Goal: Task Accomplishment & Management: Complete application form

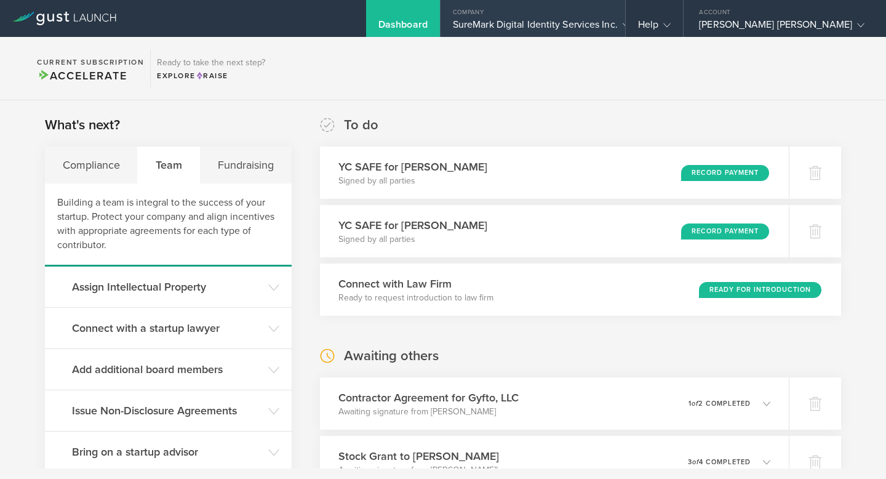
click at [594, 30] on div "SureMark Digital Identity Services Inc." at bounding box center [533, 27] width 160 height 18
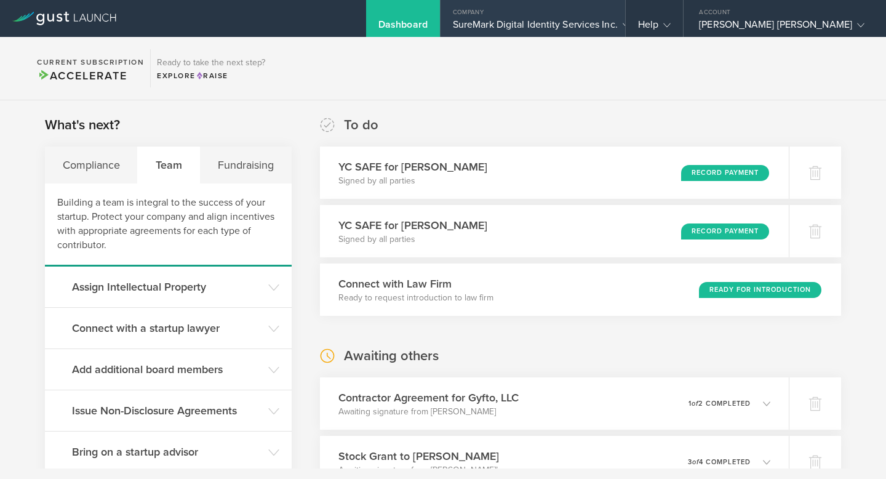
click at [518, 23] on div "SureMark Digital Identity Services Inc." at bounding box center [533, 27] width 160 height 18
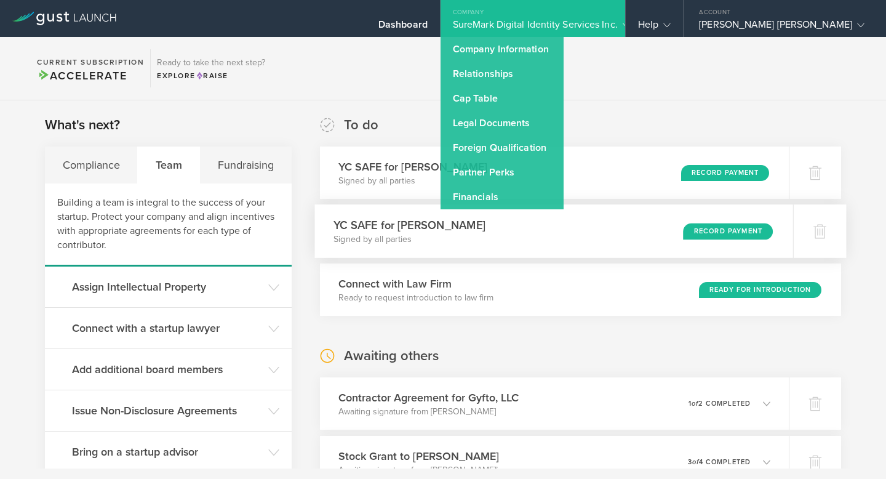
click at [411, 217] on h3 "YC SAFE for [PERSON_NAME]" at bounding box center [409, 225] width 152 height 17
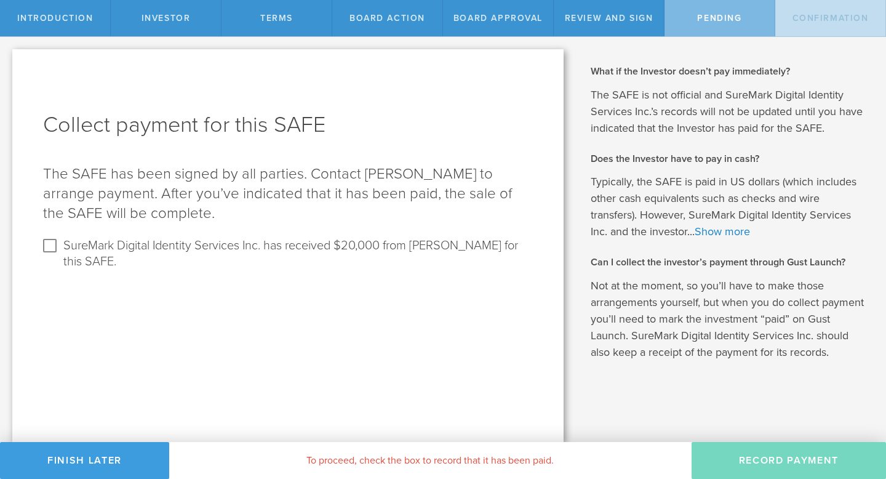
click at [203, 18] on div "Investor" at bounding box center [166, 18] width 111 height 36
click at [268, 14] on span "terms" at bounding box center [276, 18] width 33 height 10
click at [405, 10] on div "Board Action" at bounding box center [387, 18] width 111 height 36
click at [114, 456] on button "Finish Later" at bounding box center [84, 460] width 169 height 37
